Goal: Information Seeking & Learning: Find specific fact

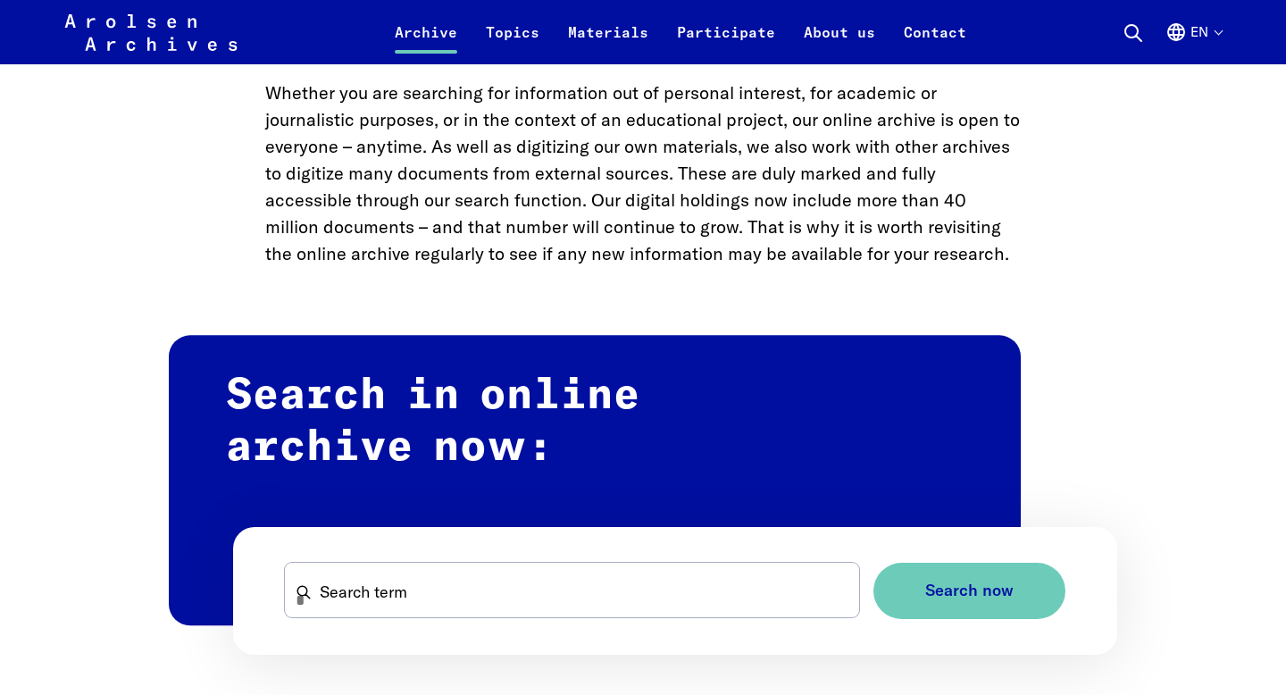
scroll to position [977, 0]
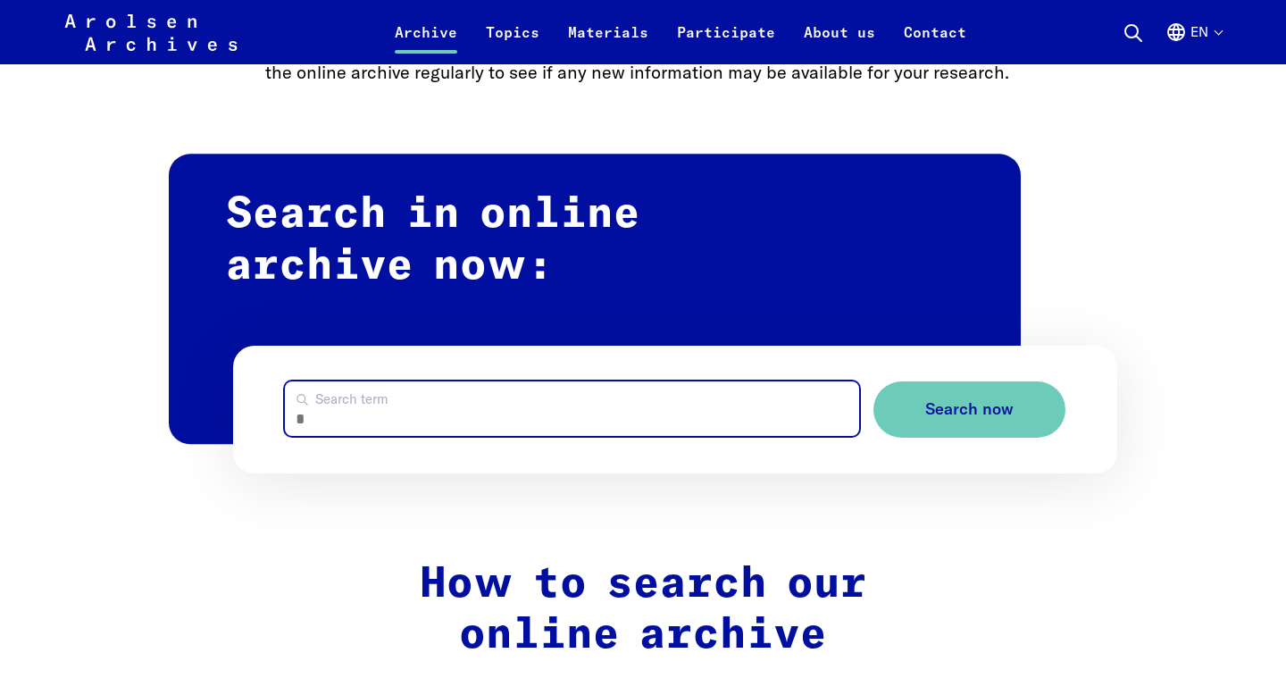
click at [469, 416] on input "Search term" at bounding box center [572, 408] width 575 height 54
type input "**********"
click at [873, 381] on button "Search now" at bounding box center [969, 409] width 192 height 56
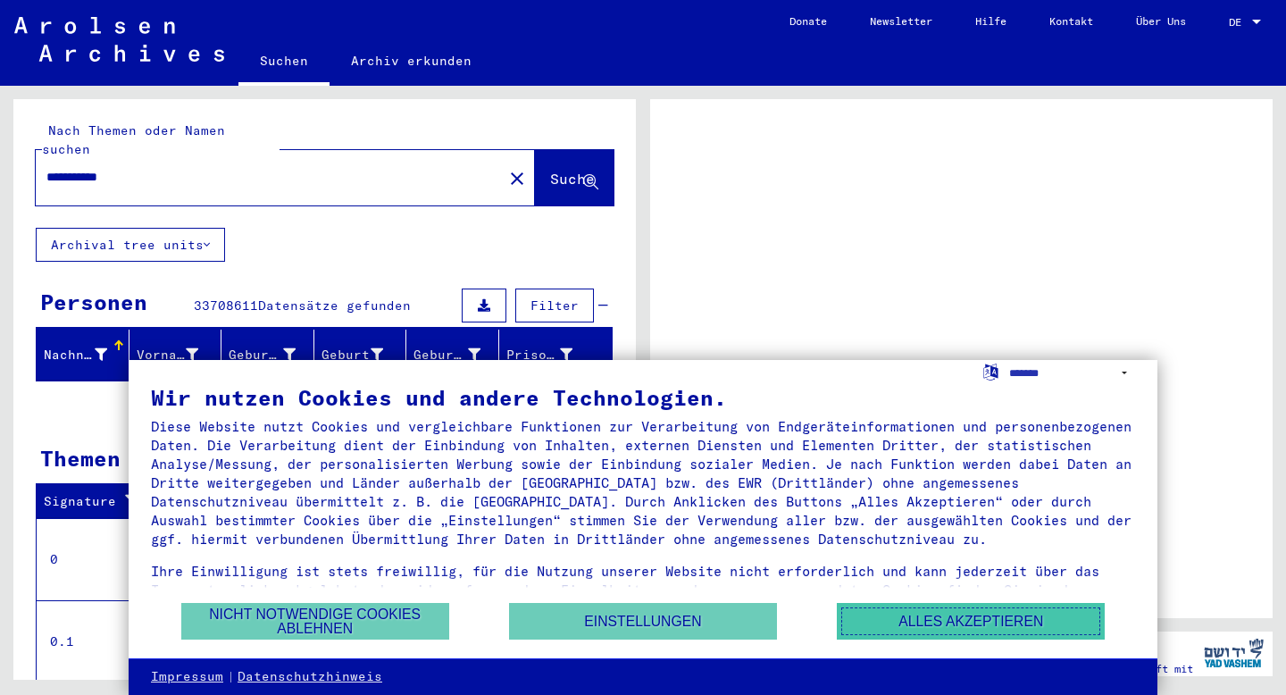
click at [923, 617] on button "Alles akzeptieren" at bounding box center [971, 621] width 268 height 37
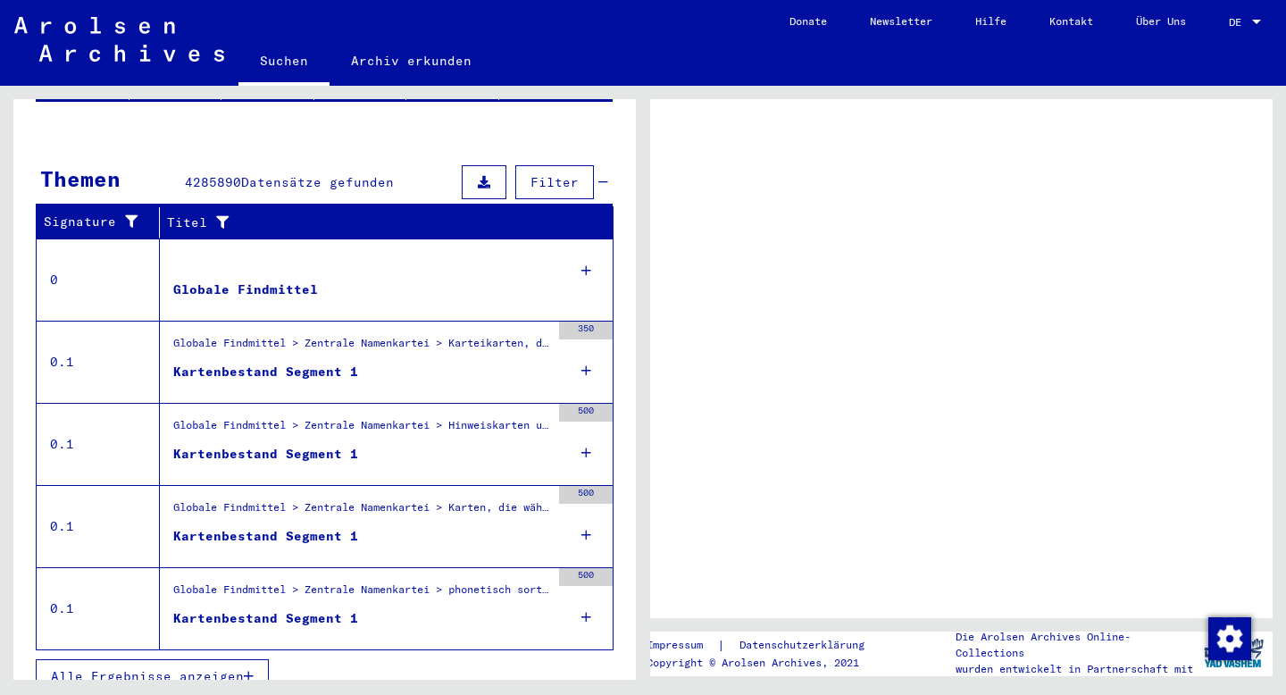
scroll to position [284, 0]
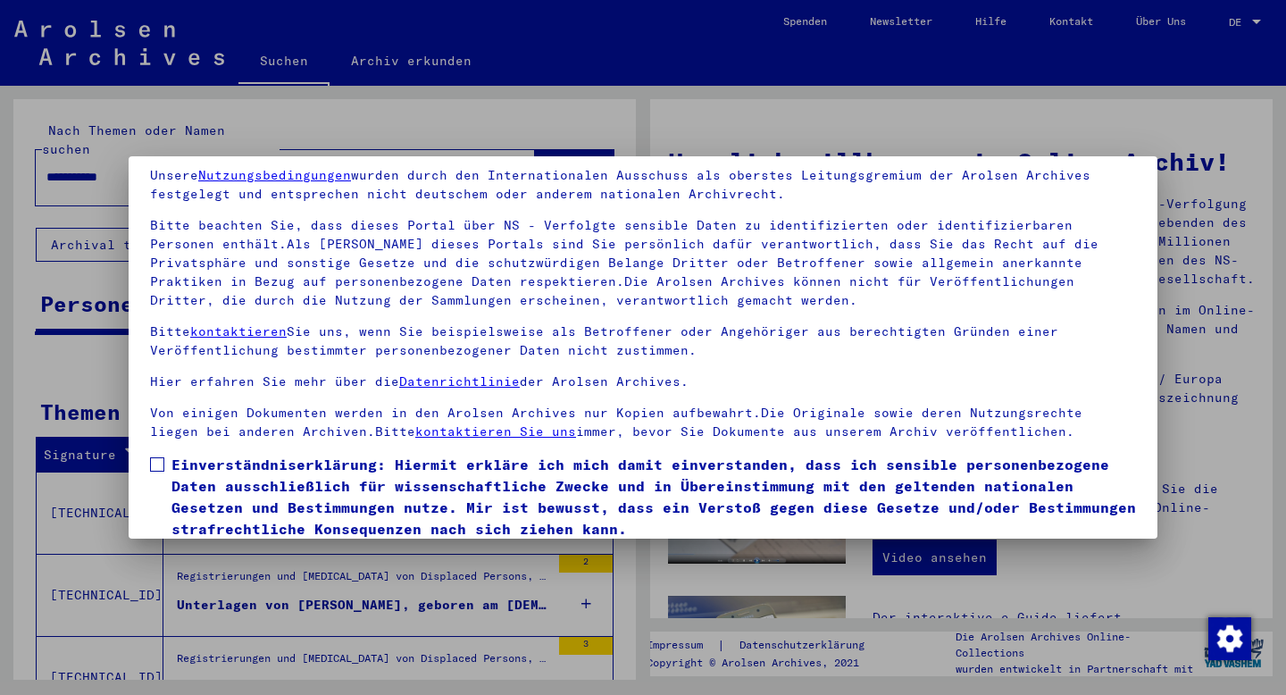
scroll to position [136, 0]
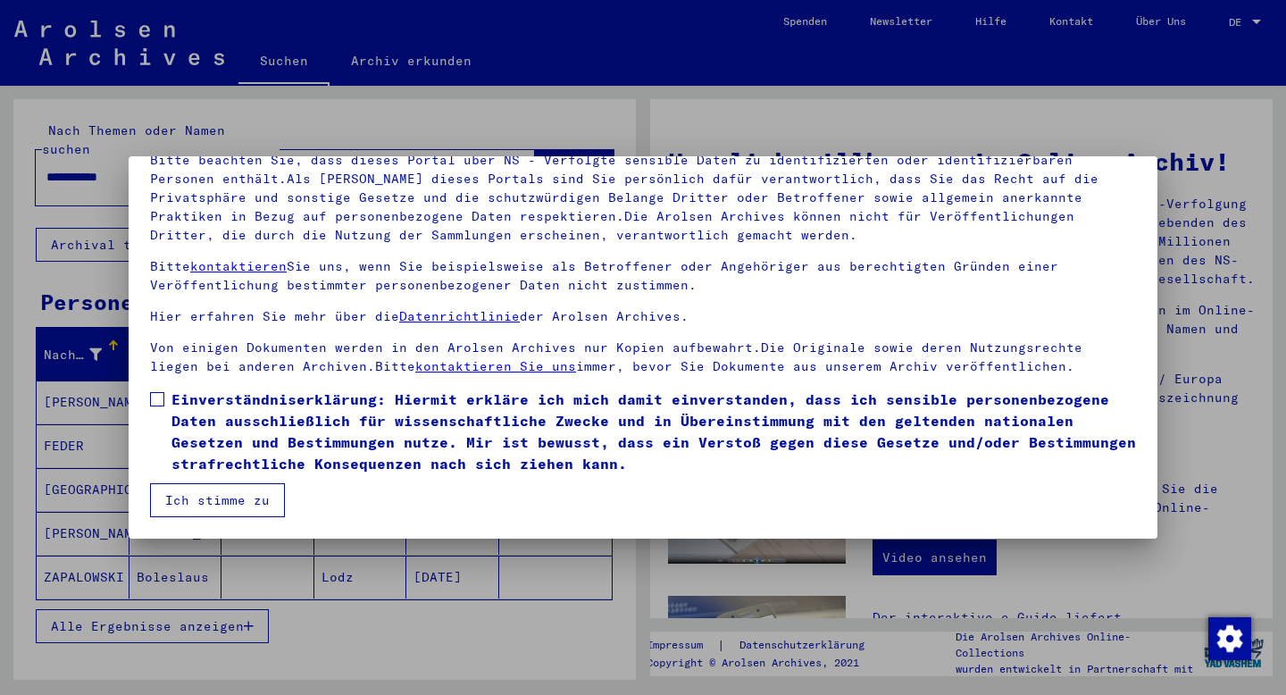
click at [245, 497] on button "Ich stimme zu" at bounding box center [217, 500] width 135 height 34
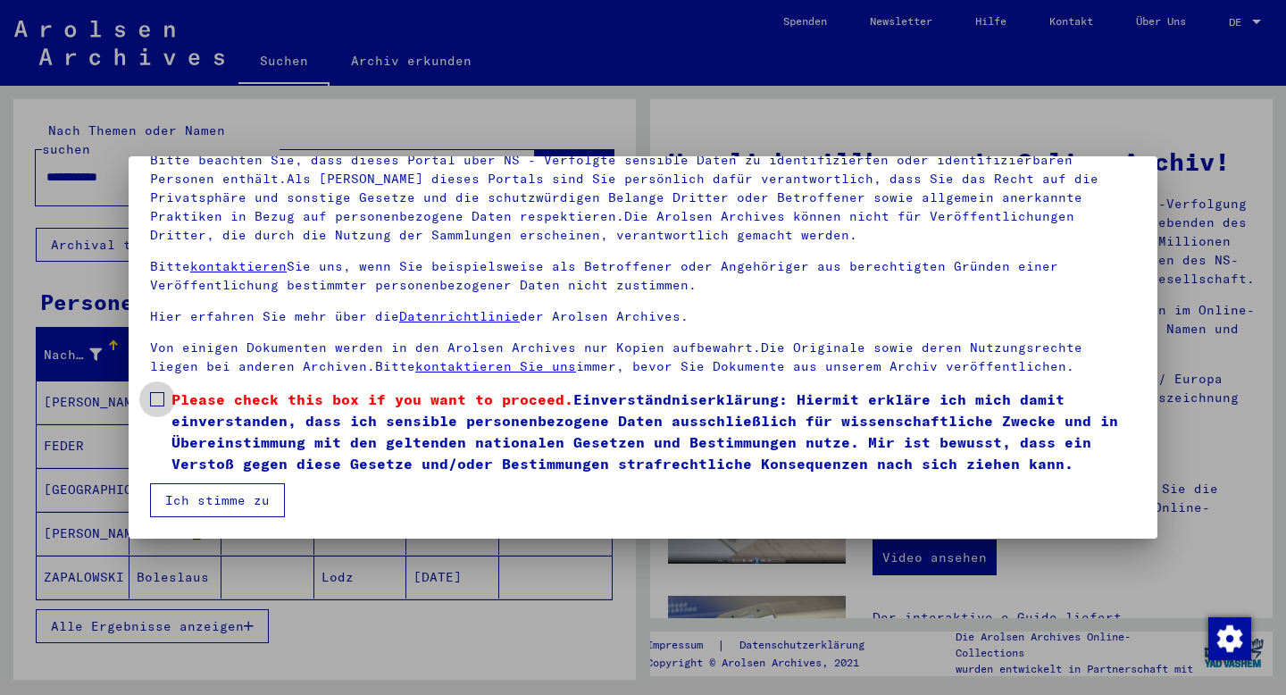
click at [160, 397] on span at bounding box center [157, 399] width 14 height 14
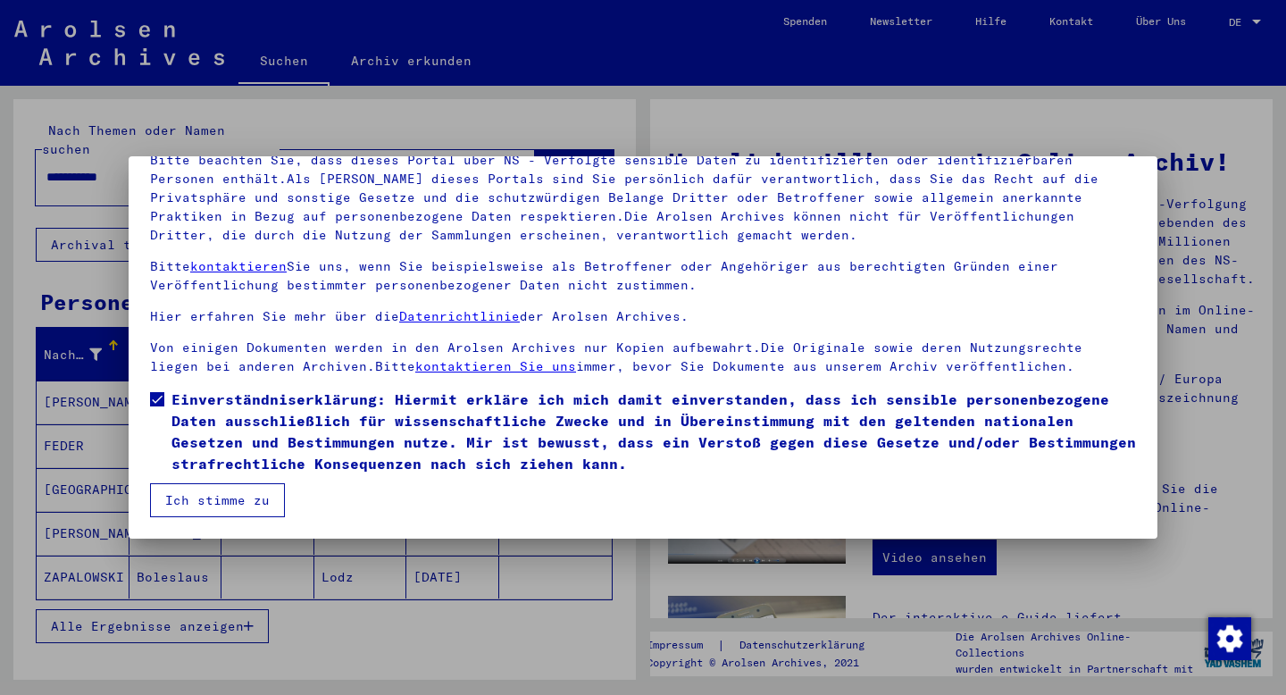
click at [214, 505] on button "Ich stimme zu" at bounding box center [217, 500] width 135 height 34
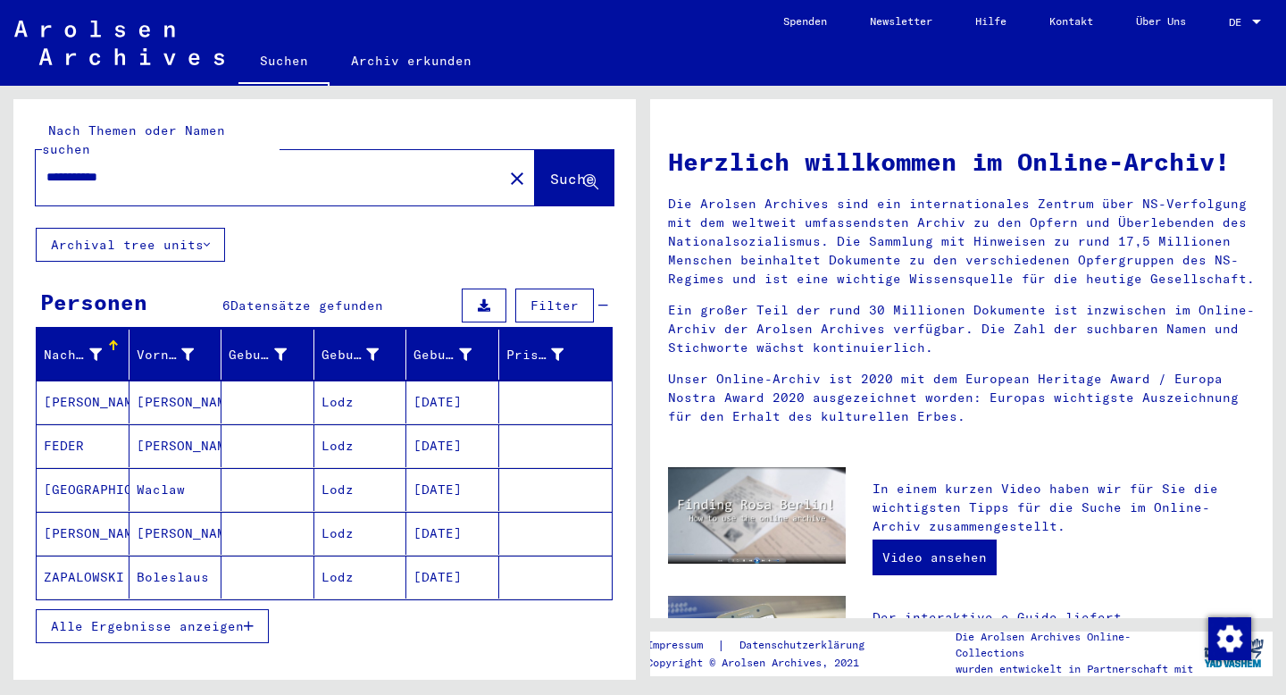
click at [83, 386] on mat-cell "[PERSON_NAME]" at bounding box center [83, 401] width 93 height 43
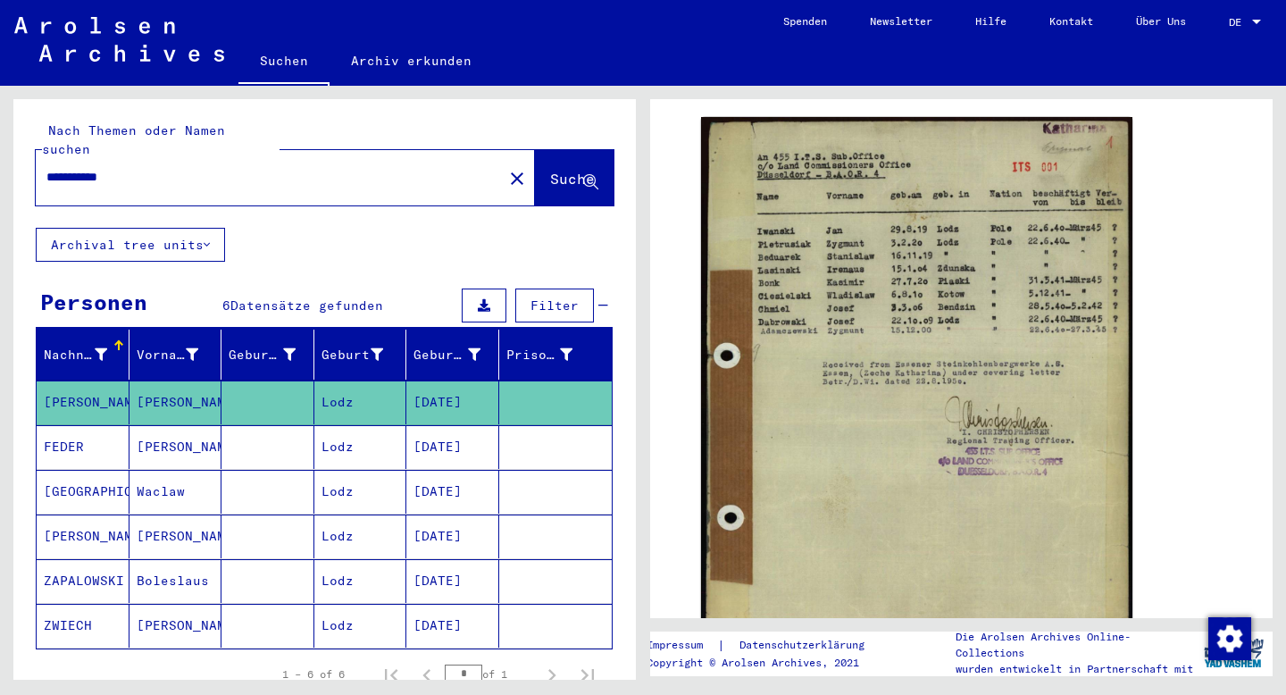
scroll to position [247, 0]
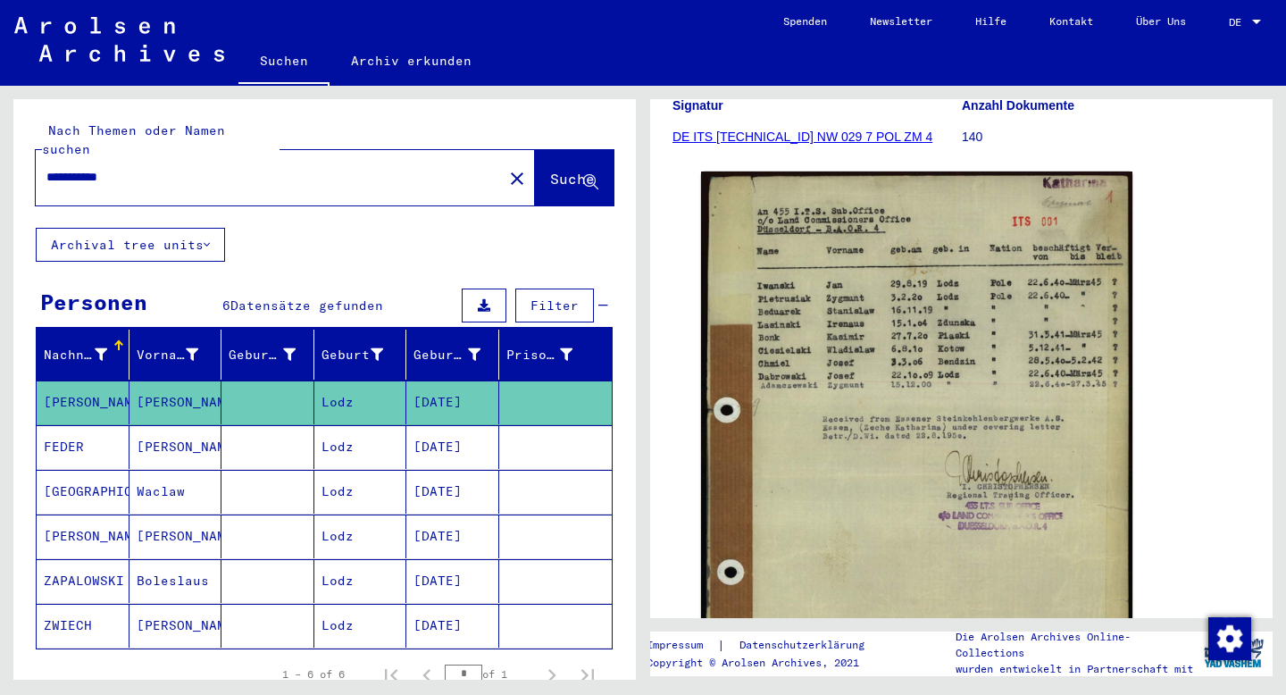
click at [59, 431] on mat-cell "FEDER" at bounding box center [83, 447] width 93 height 44
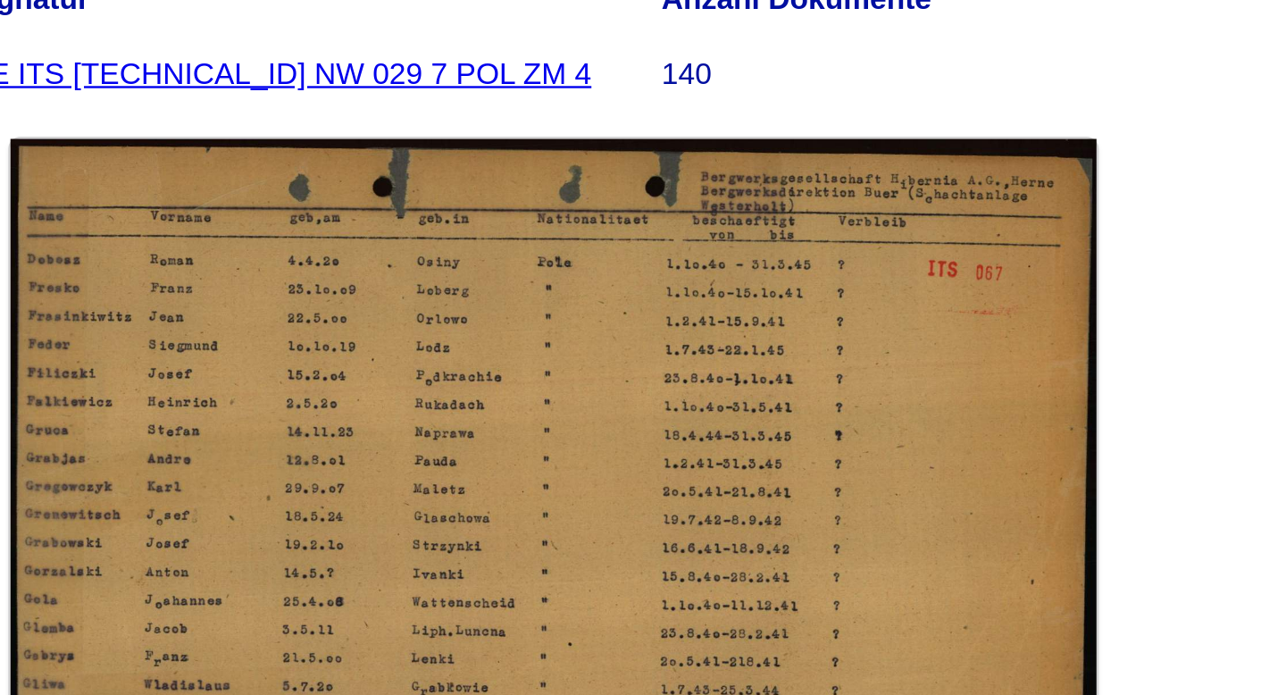
scroll to position [157, 0]
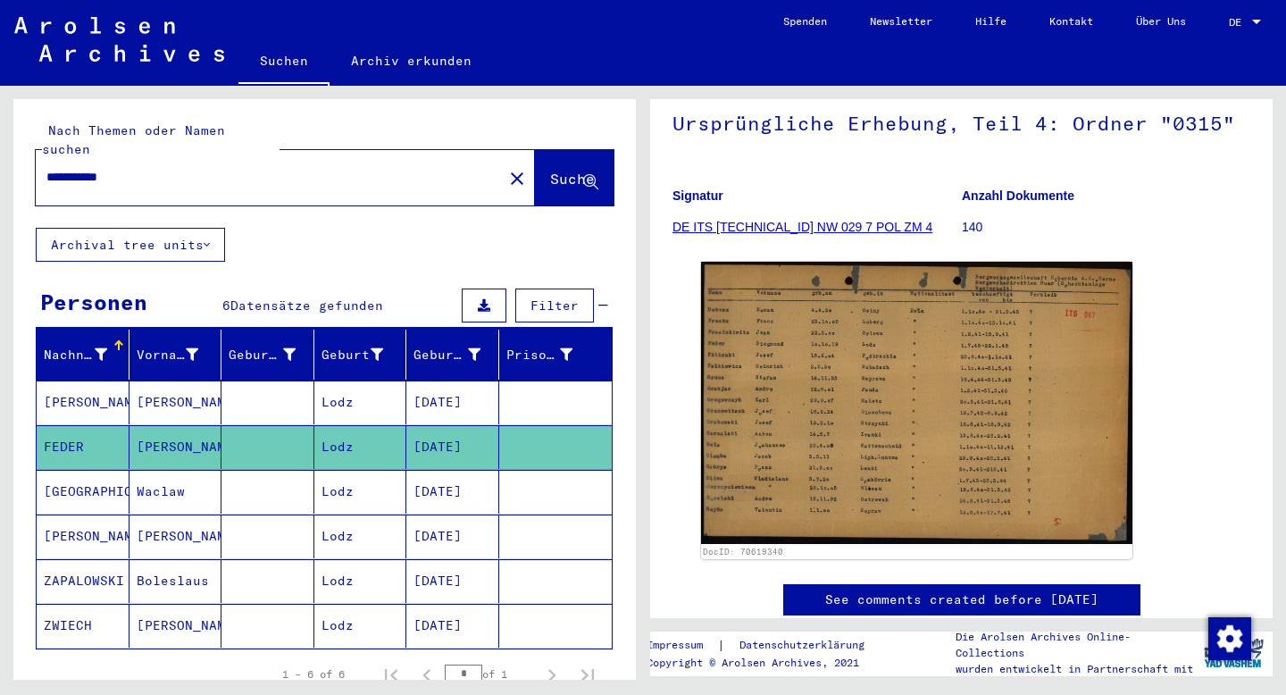
click at [63, 514] on mat-cell "[PERSON_NAME]" at bounding box center [83, 536] width 93 height 44
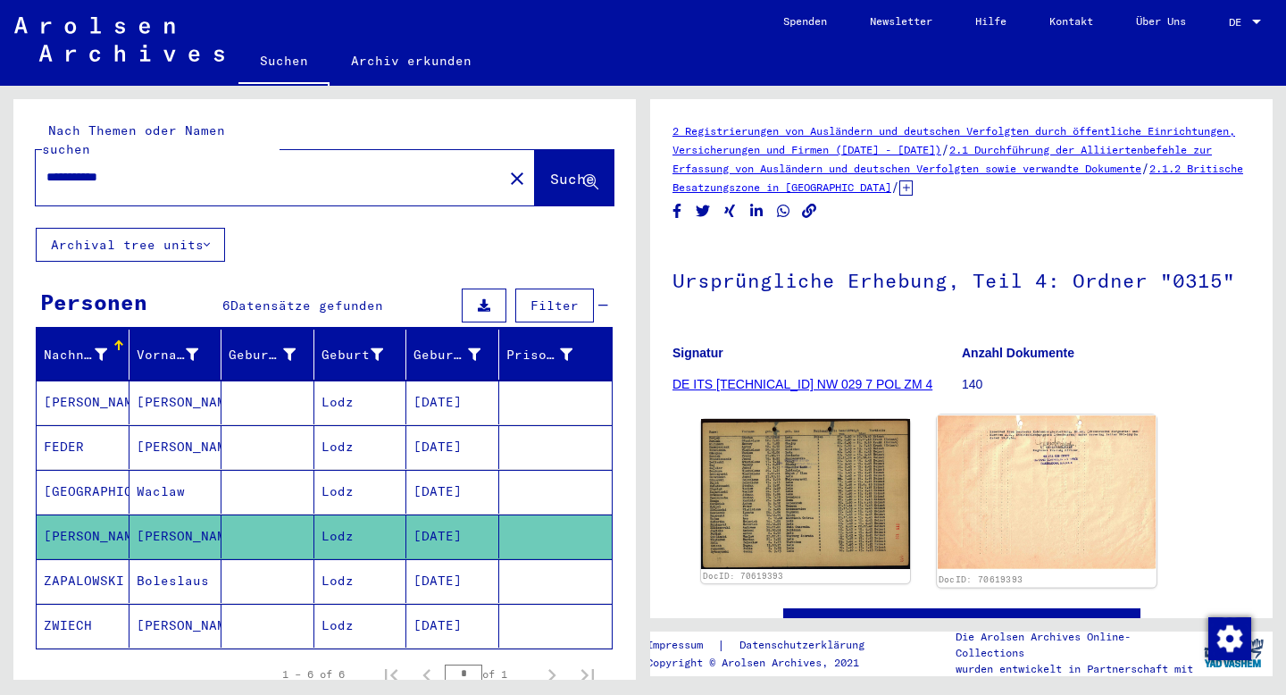
click at [1034, 493] on img at bounding box center [1046, 492] width 219 height 154
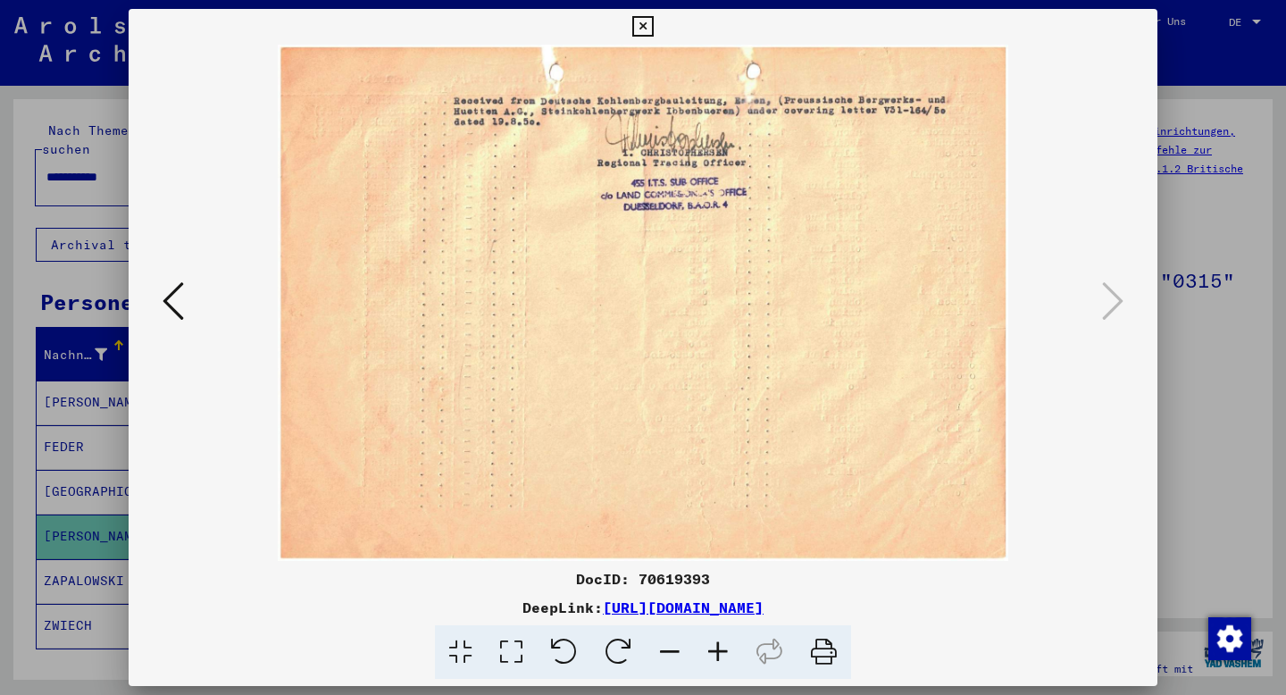
click at [167, 305] on icon at bounding box center [173, 301] width 21 height 43
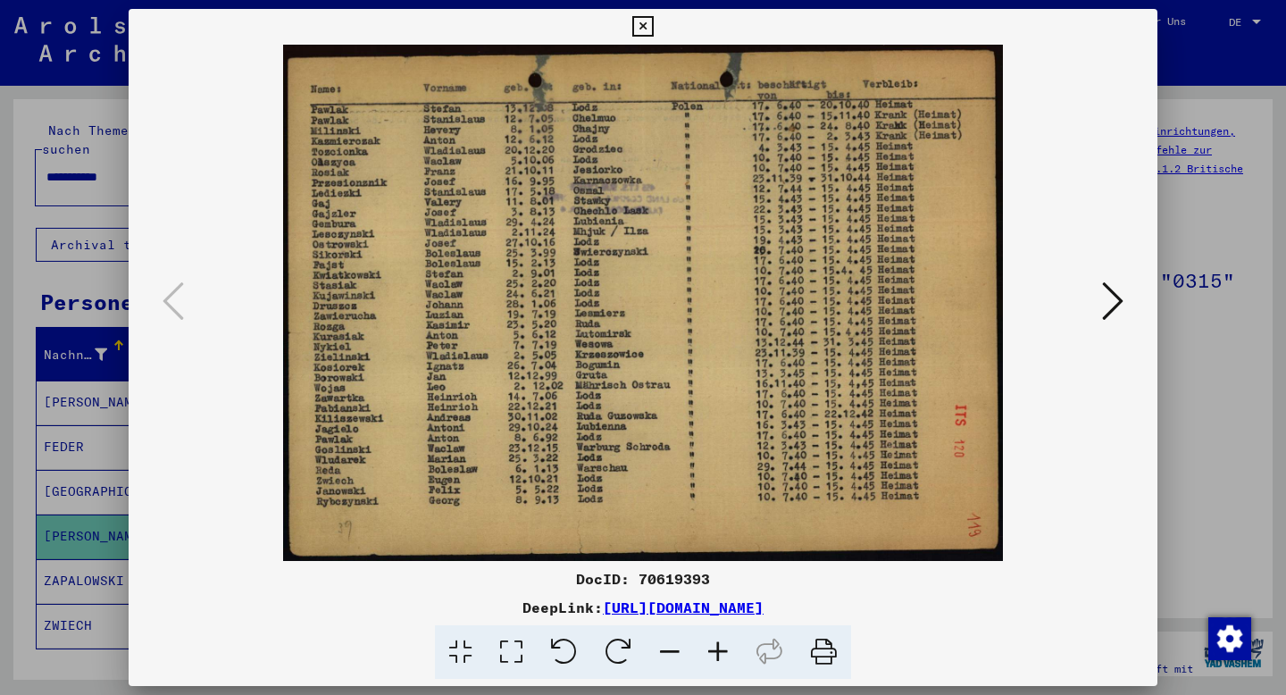
click at [647, 26] on icon at bounding box center [642, 26] width 21 height 21
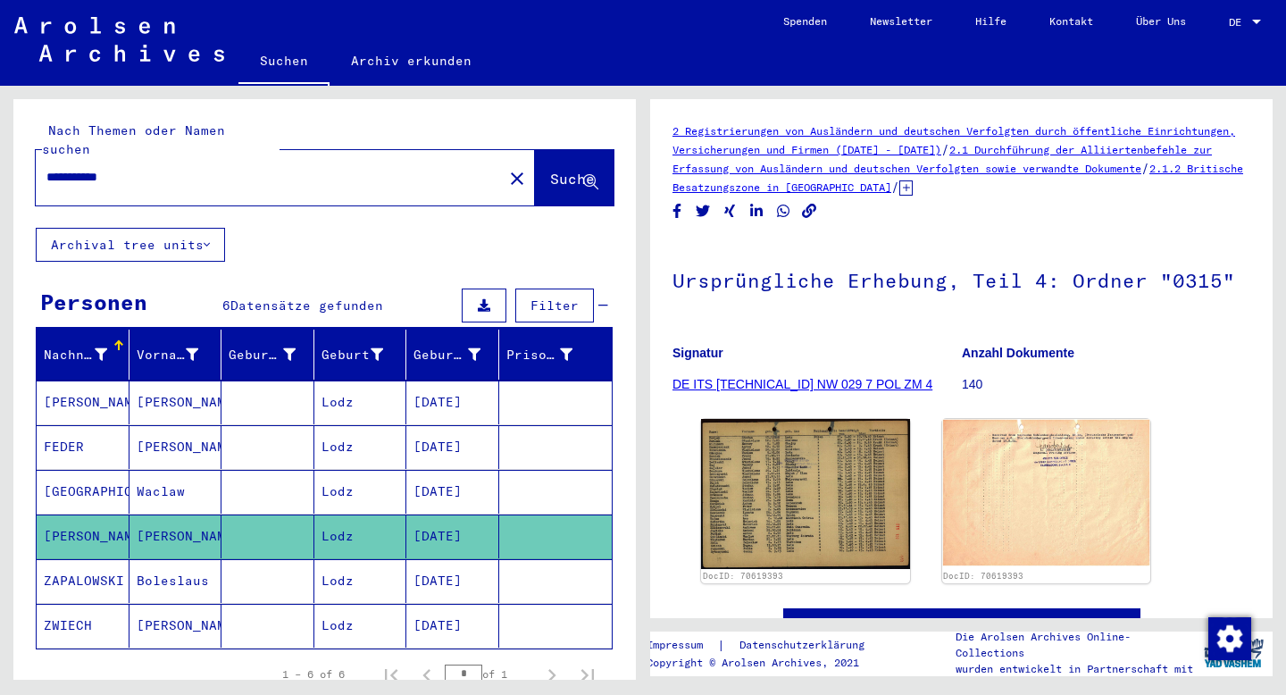
drag, startPoint x: 138, startPoint y: 159, endPoint x: 0, endPoint y: 129, distance: 140.6
click at [0, 129] on div "**********" at bounding box center [321, 383] width 643 height 594
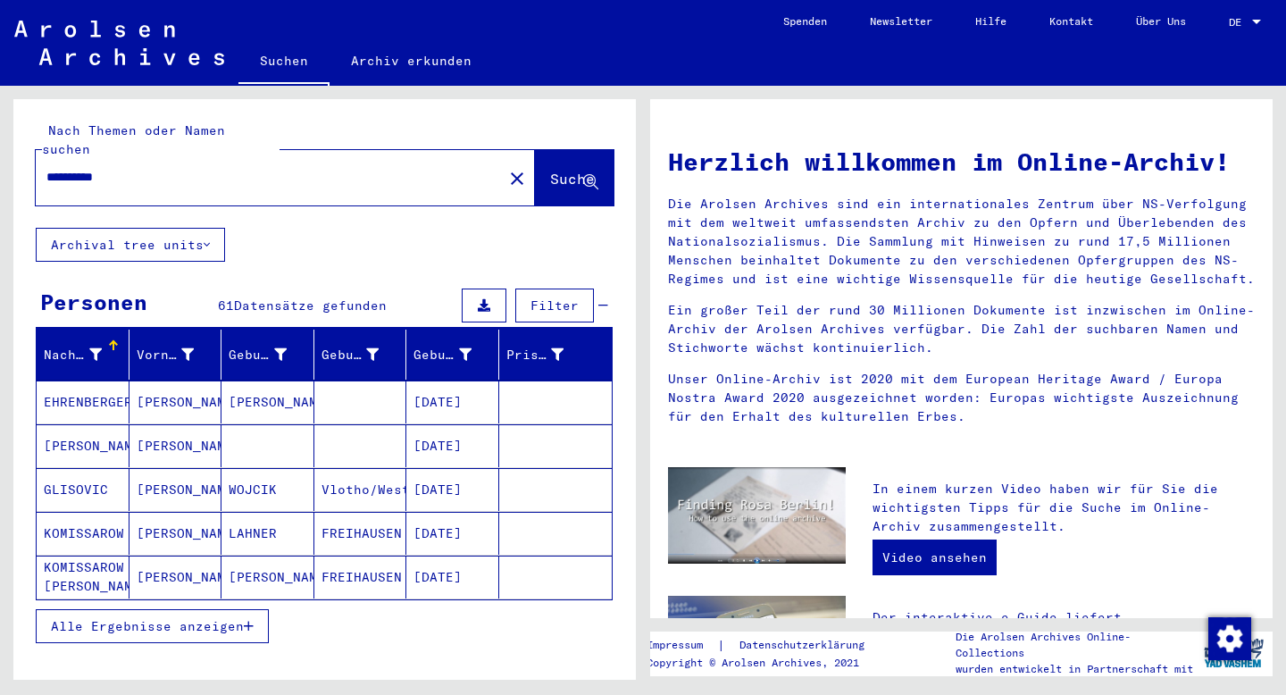
type input "**********"
